Goal: Find specific page/section: Locate a particular part of the current website

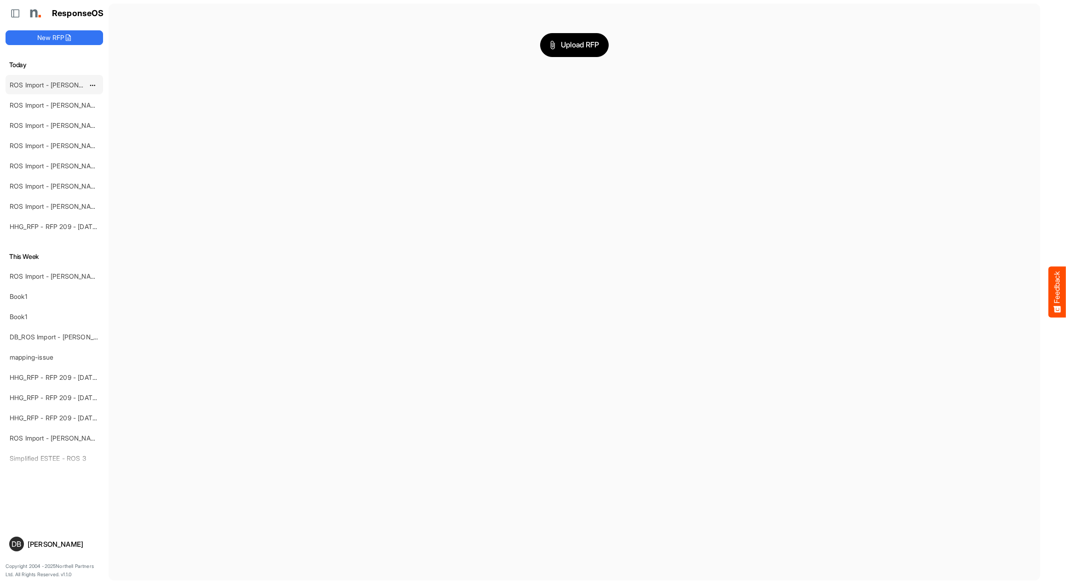
click at [73, 85] on link "ROS Import - [PERSON_NAME] - ROS 5" at bounding box center [69, 85] width 118 height 8
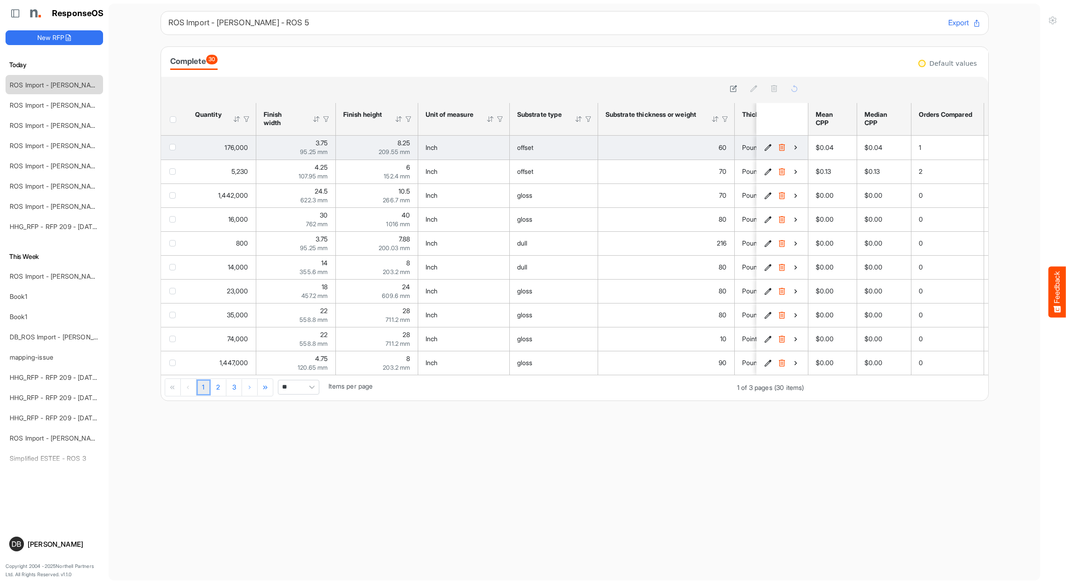
click at [794, 147] on icon "55e6e294-054f-4a26-82e6-d88535fd236c is template cell Column Header" at bounding box center [795, 147] width 8 height 8
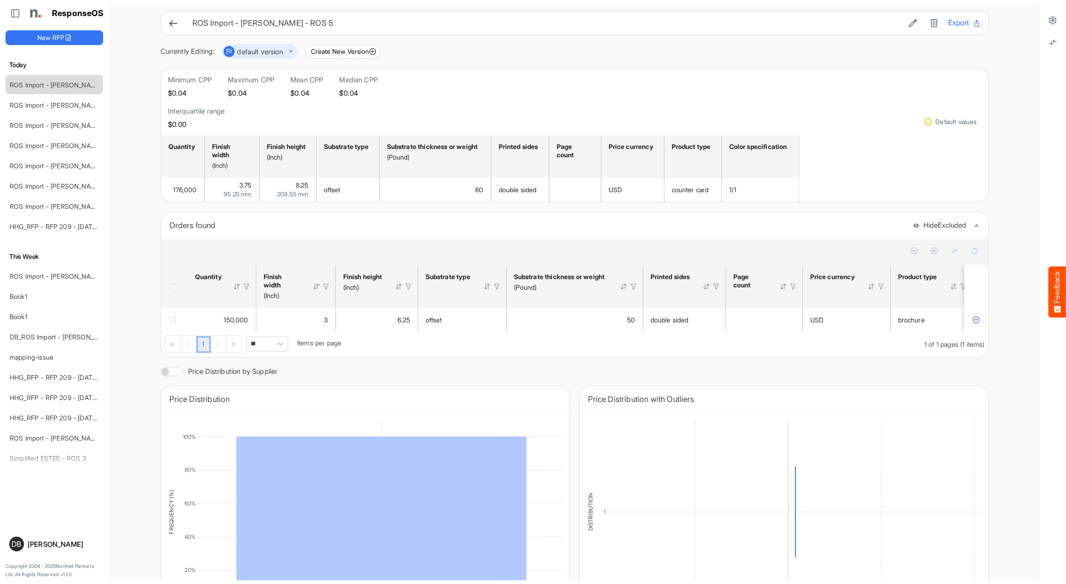
click at [173, 18] on icon at bounding box center [173, 23] width 10 height 10
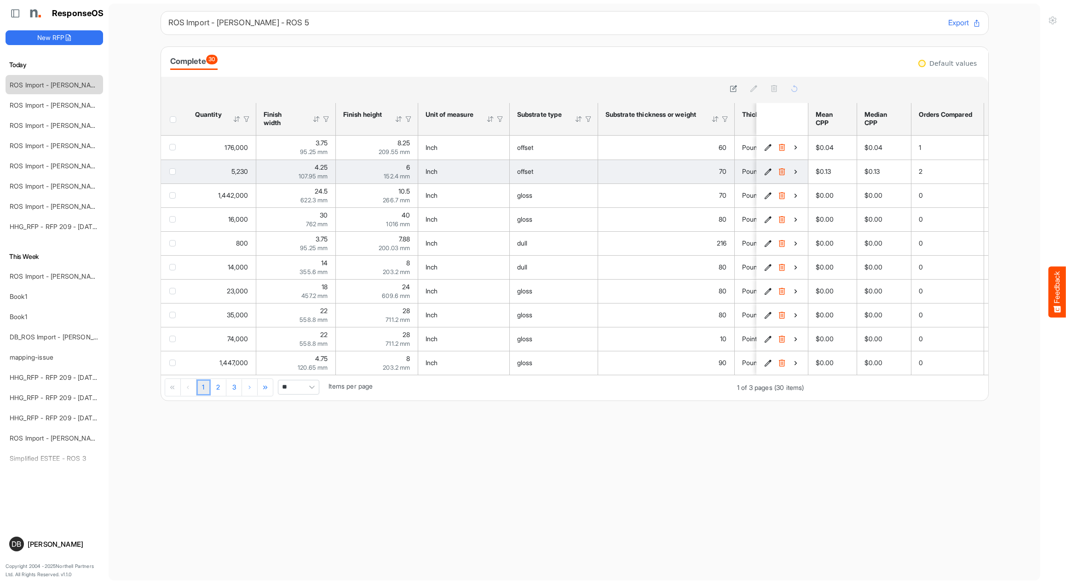
click at [796, 172] on icon "fecfffd0-42fb-4d36-b556-1c17442efcb4 is template cell Column Header" at bounding box center [795, 172] width 8 height 8
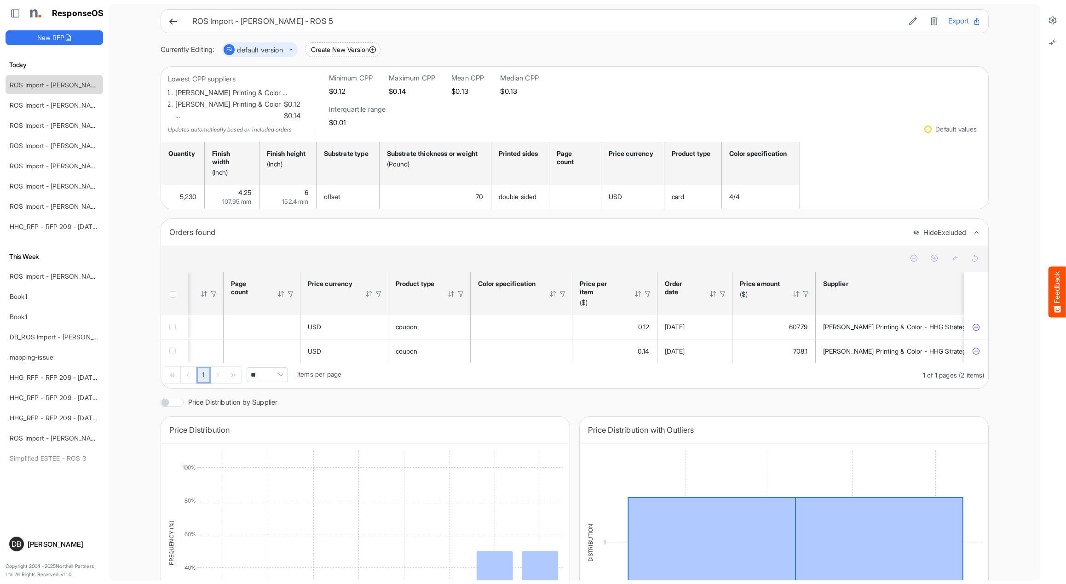
scroll to position [3, 0]
